Goal: Find specific page/section

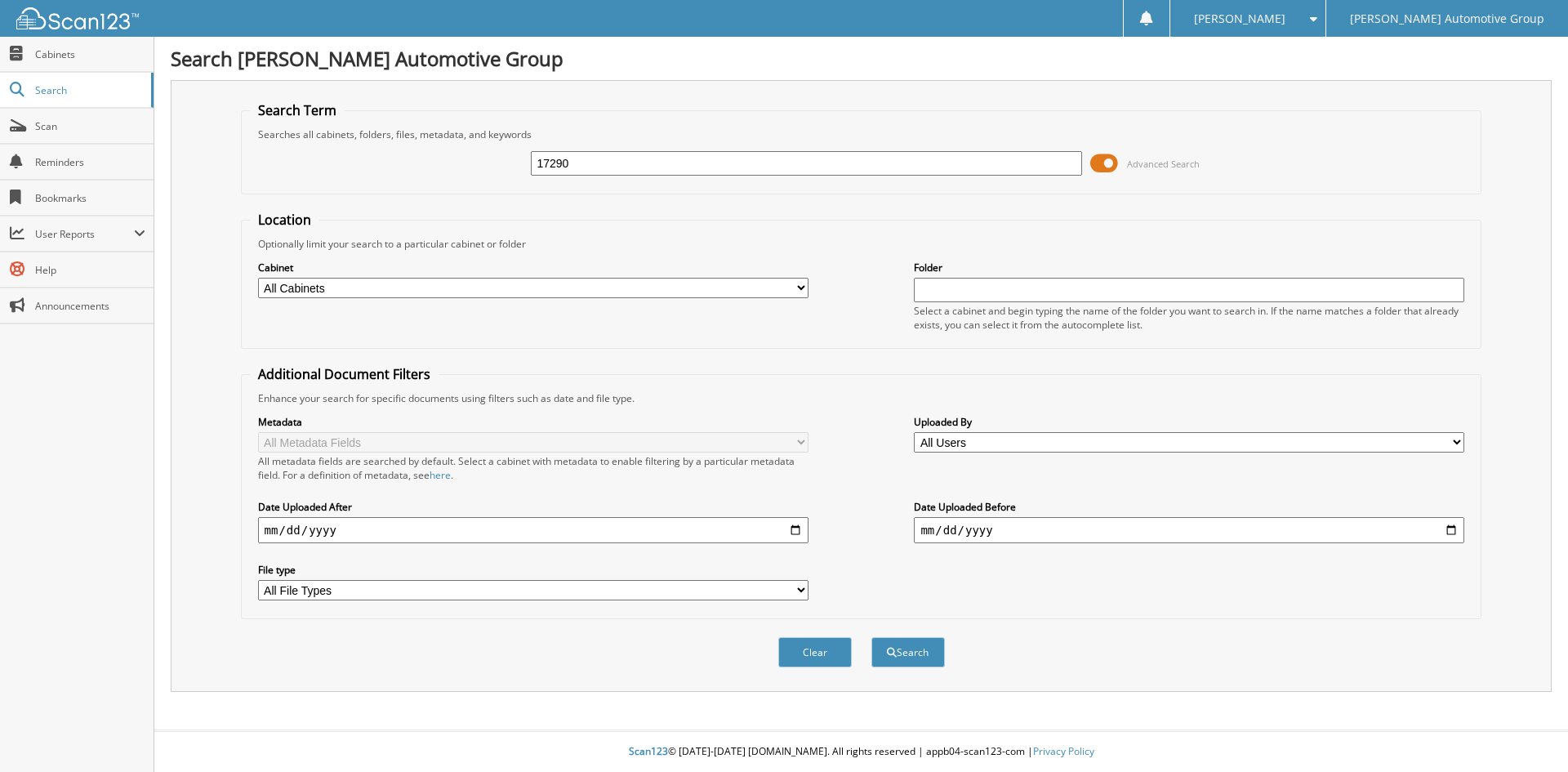
type input "17290"
click at [872, 637] on button "Search" at bounding box center [908, 652] width 74 height 30
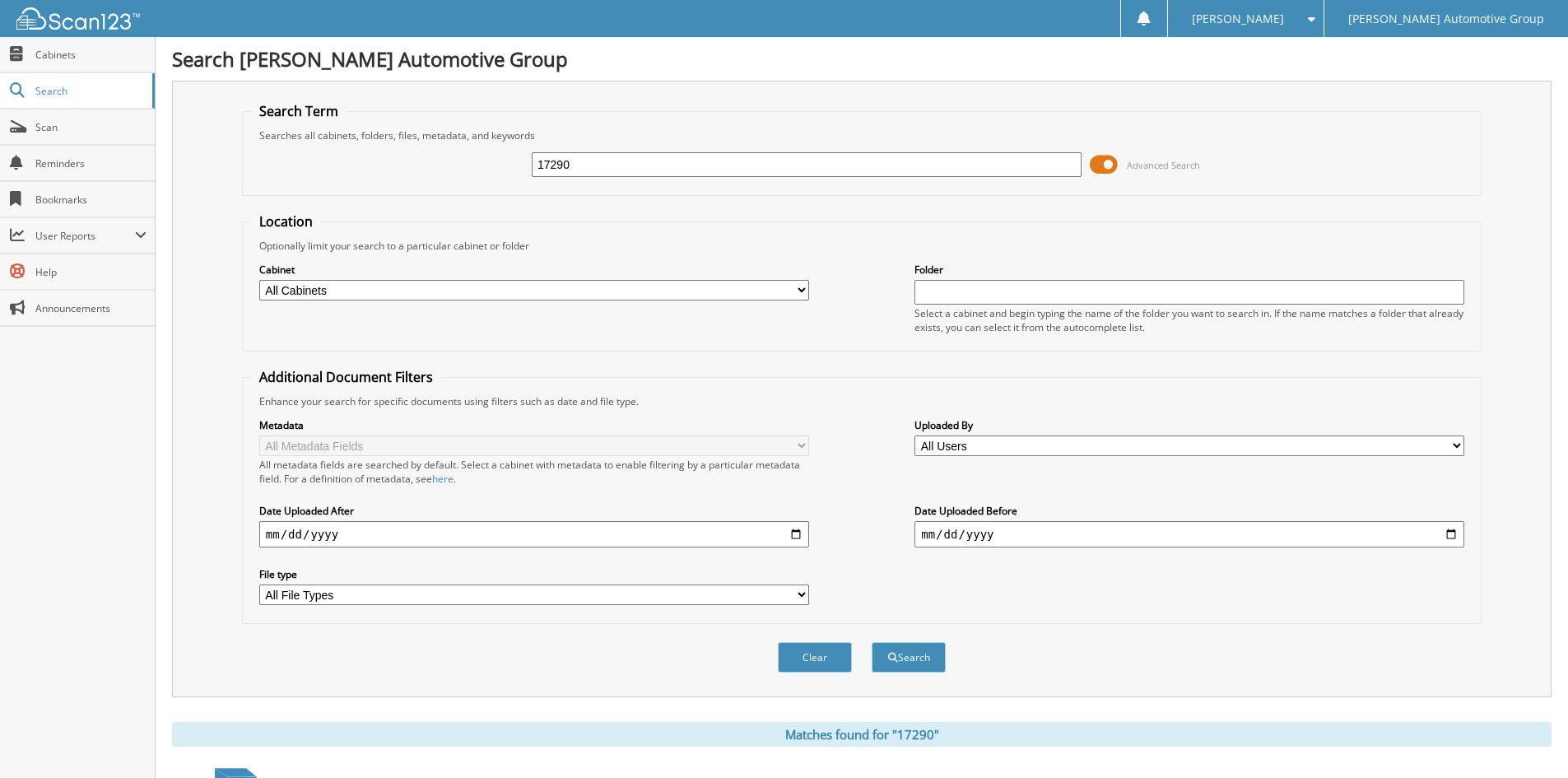
scroll to position [576, 0]
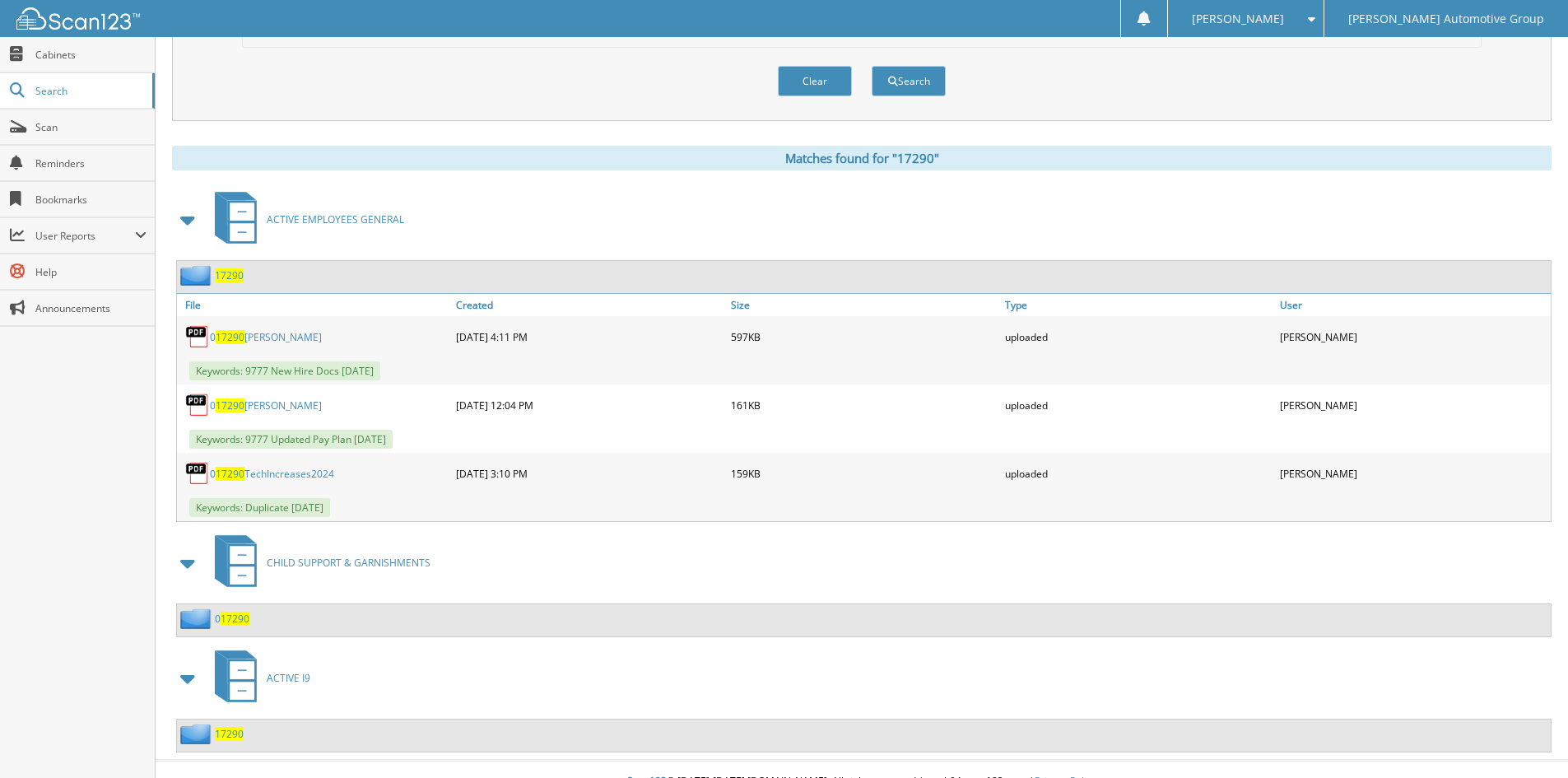
click at [218, 273] on span "17290" at bounding box center [229, 275] width 29 height 14
